Goal: Task Accomplishment & Management: Use online tool/utility

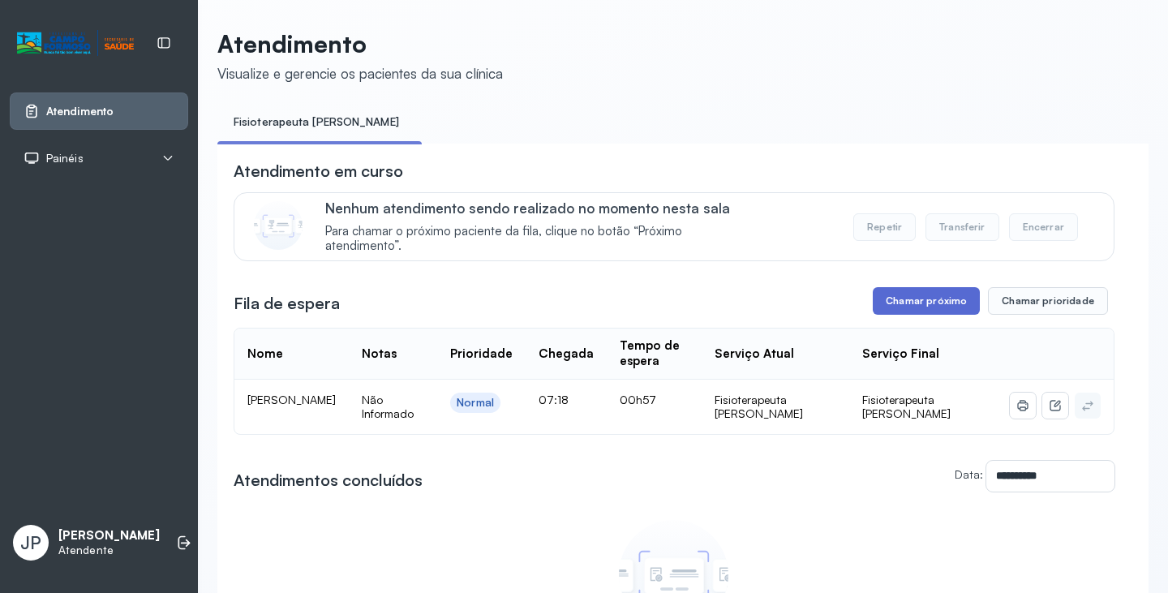
click at [877, 314] on button "Chamar próximo" at bounding box center [926, 301] width 107 height 28
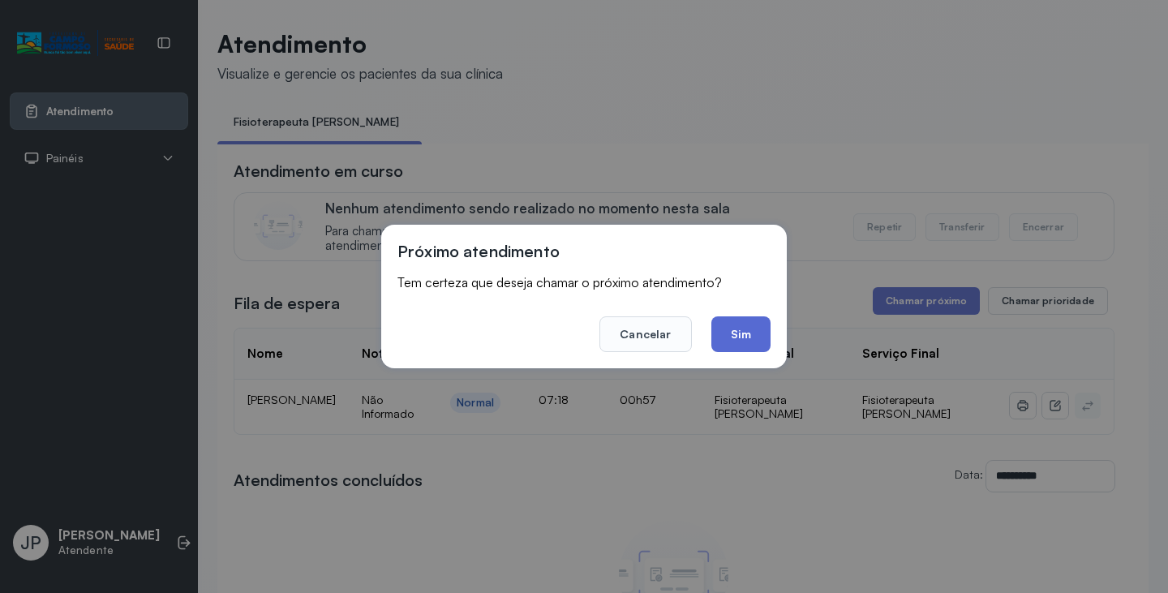
click at [742, 337] on button "Sim" at bounding box center [740, 334] width 59 height 36
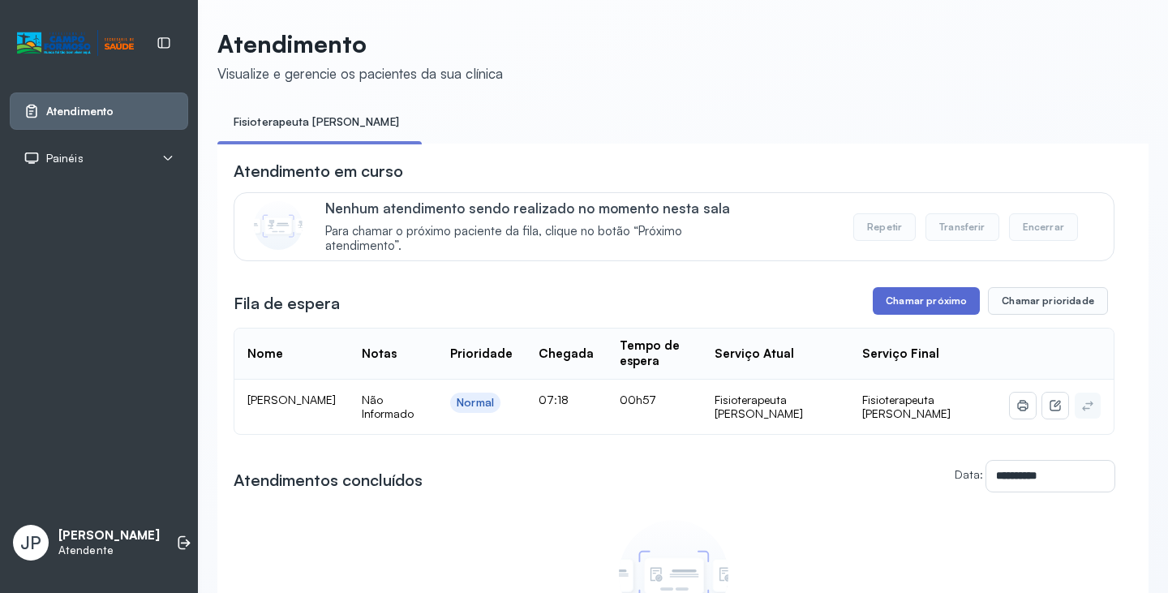
click at [951, 304] on button "Chamar próximo" at bounding box center [926, 301] width 107 height 28
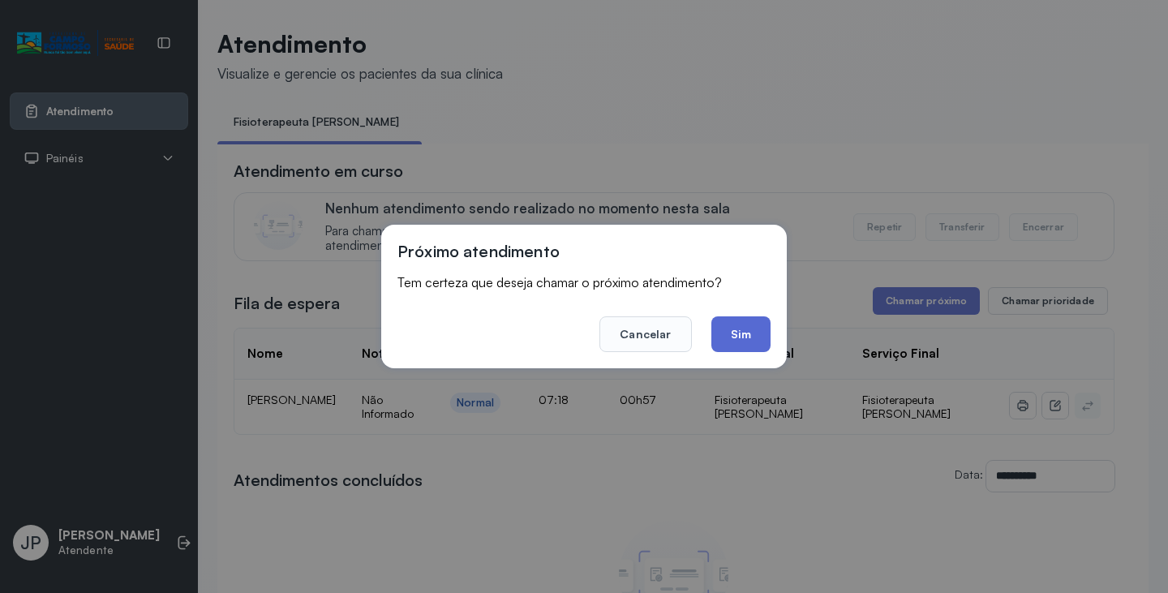
click at [768, 341] on button "Sim" at bounding box center [740, 334] width 59 height 36
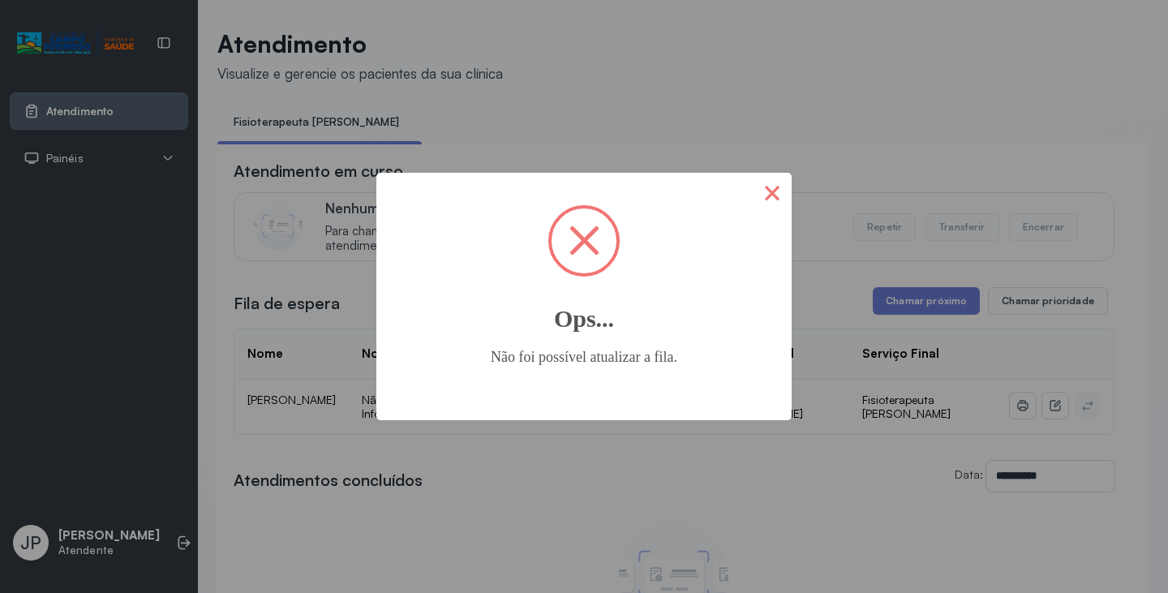
click at [762, 173] on button "×" at bounding box center [772, 192] width 39 height 39
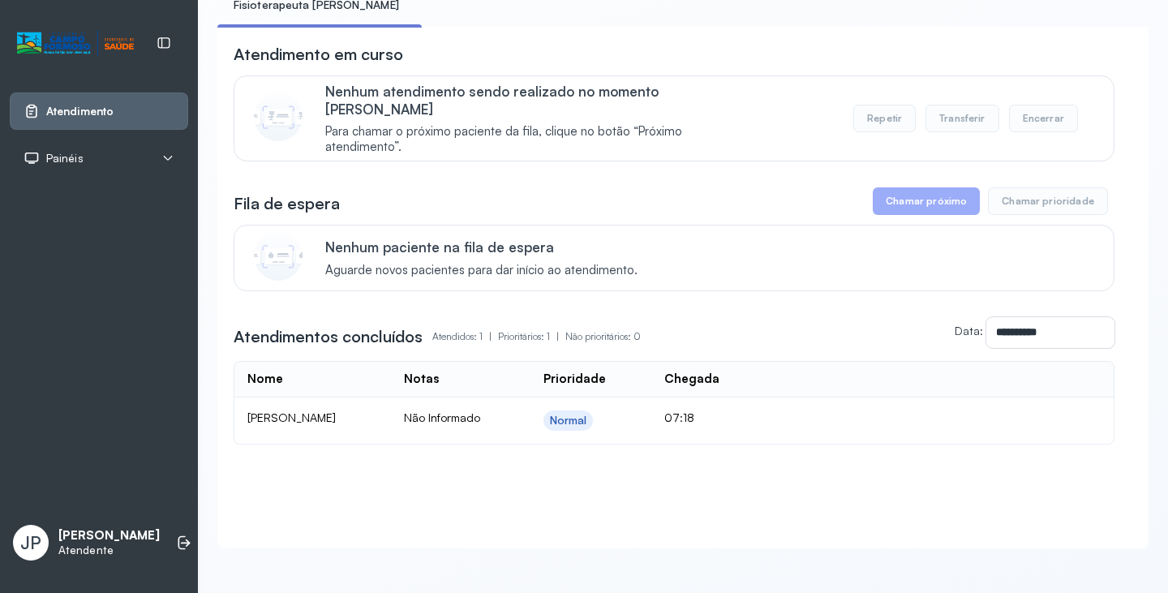
scroll to position [118, 0]
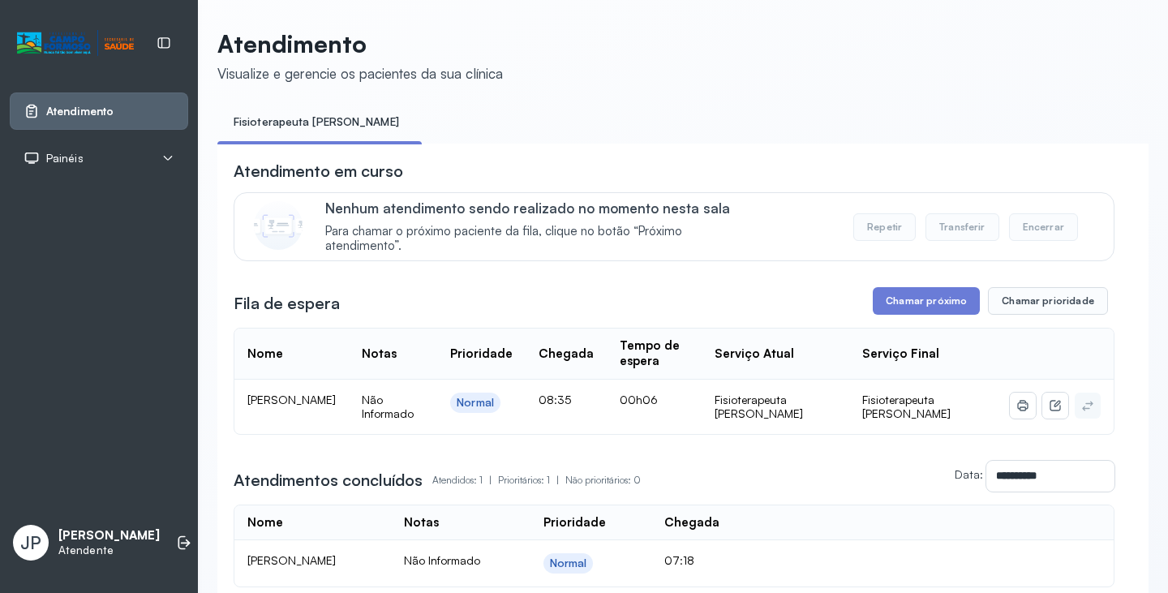
click at [946, 321] on div "**********" at bounding box center [674, 373] width 881 height 427
click at [939, 307] on button "Chamar próximo" at bounding box center [926, 301] width 107 height 28
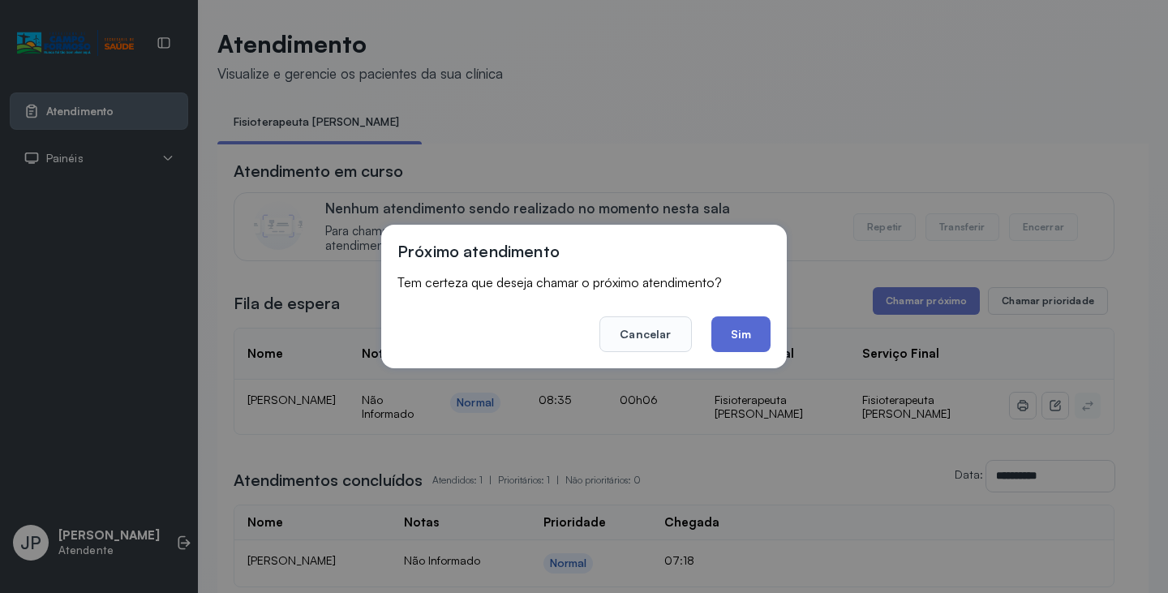
click at [745, 320] on button "Sim" at bounding box center [740, 334] width 59 height 36
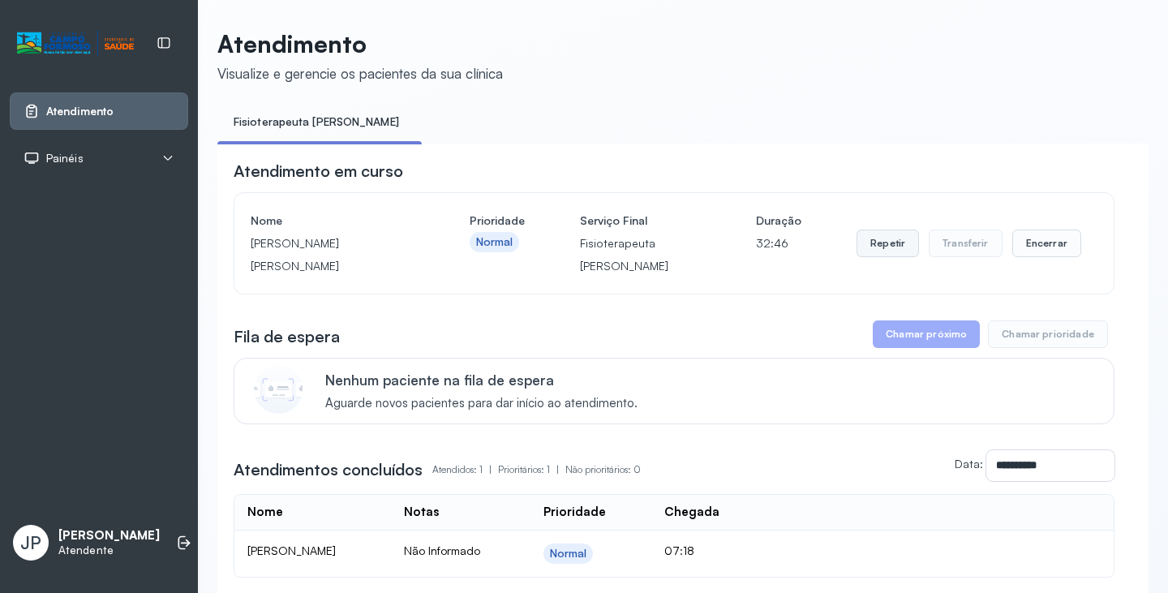
click at [858, 255] on button "Repetir" at bounding box center [888, 244] width 62 height 28
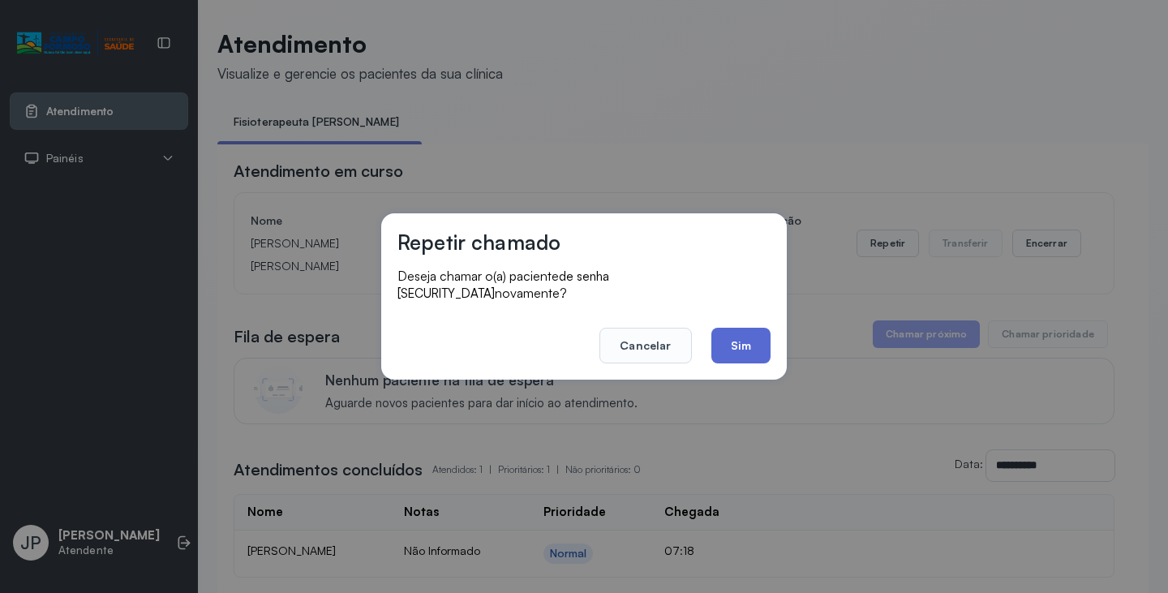
click at [767, 328] on button "Sim" at bounding box center [740, 346] width 59 height 36
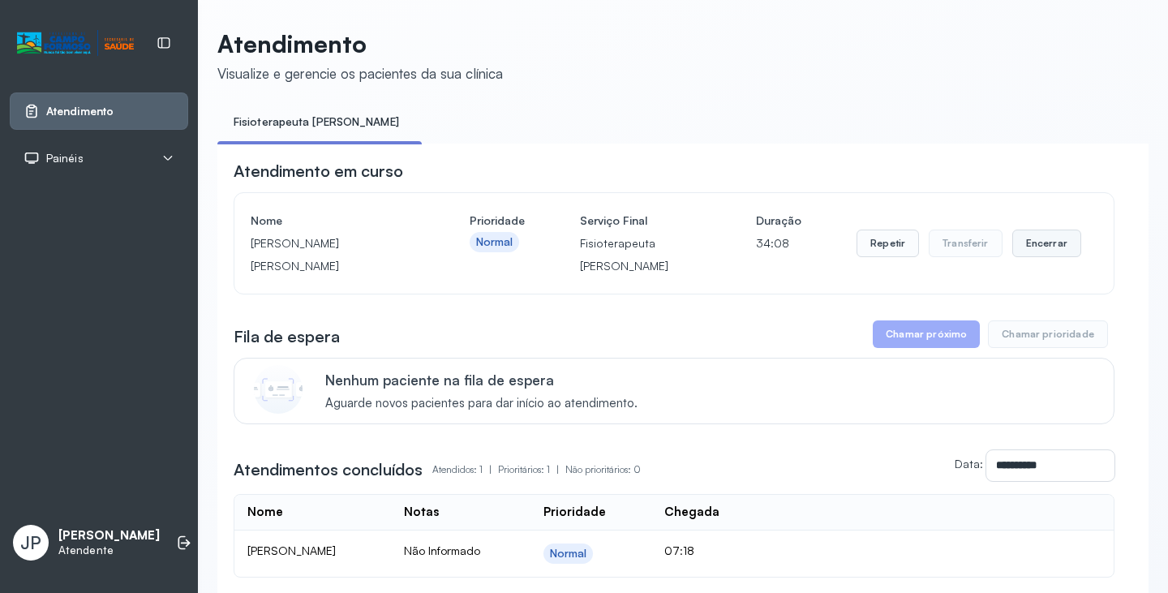
click at [1012, 253] on button "Encerrar" at bounding box center [1046, 244] width 69 height 28
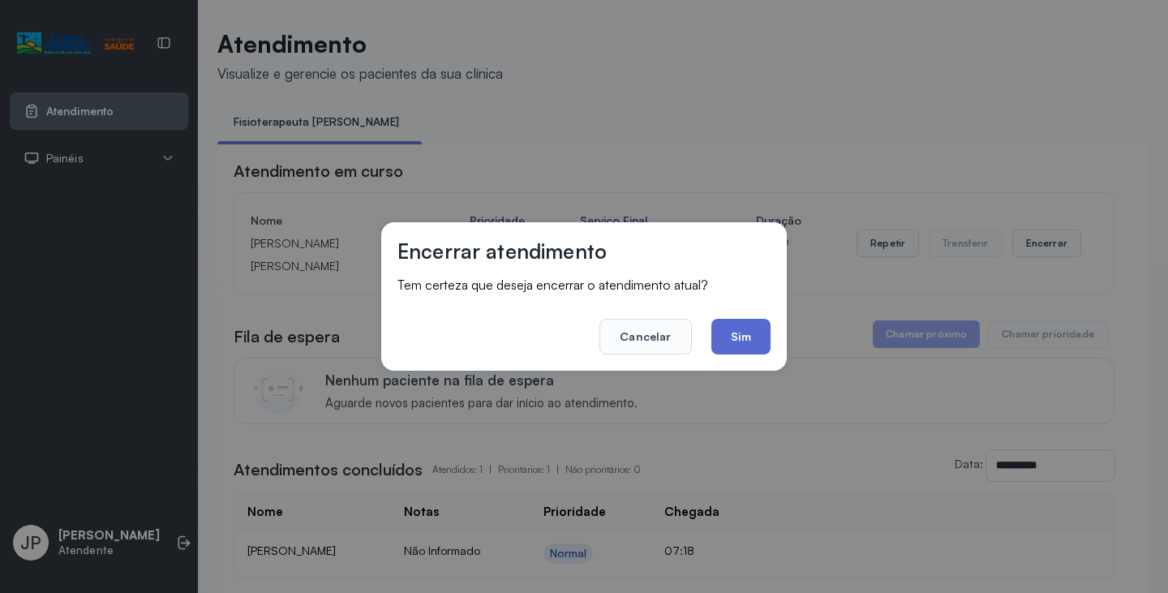
click at [744, 333] on button "Sim" at bounding box center [740, 337] width 59 height 36
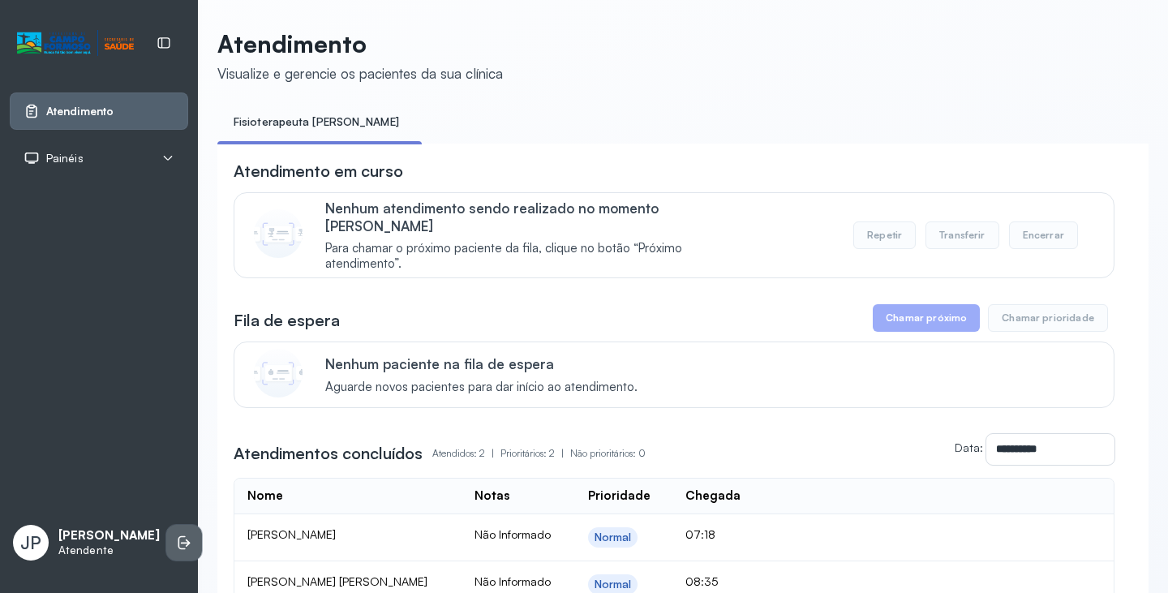
click at [176, 535] on icon at bounding box center [184, 543] width 16 height 16
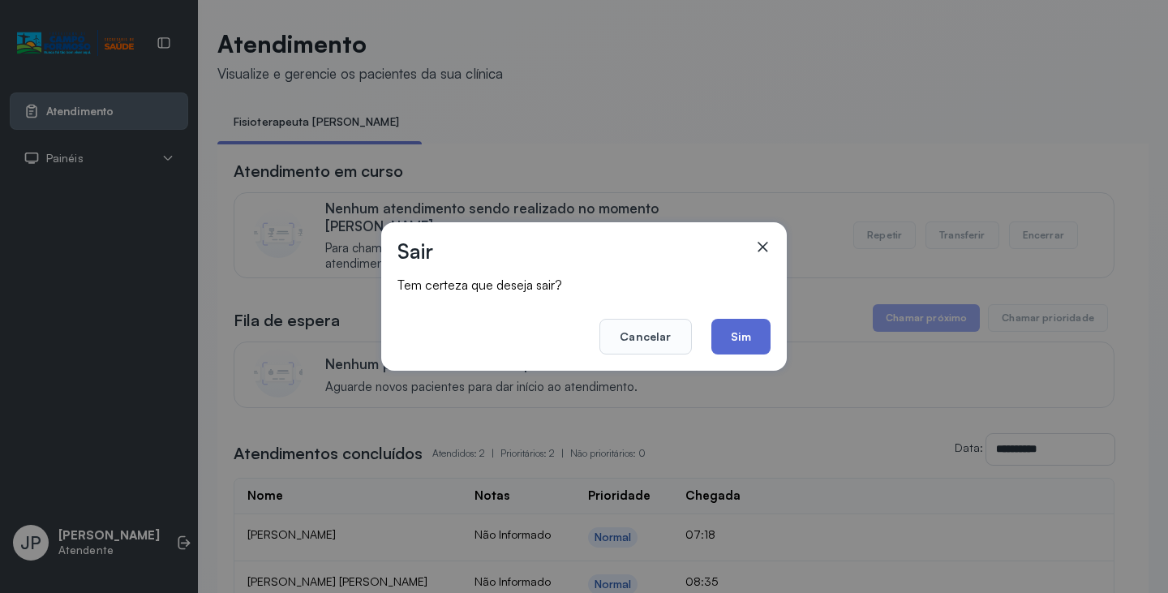
click at [754, 340] on button "Sim" at bounding box center [740, 337] width 59 height 36
